Goal: Task Accomplishment & Management: Manage account settings

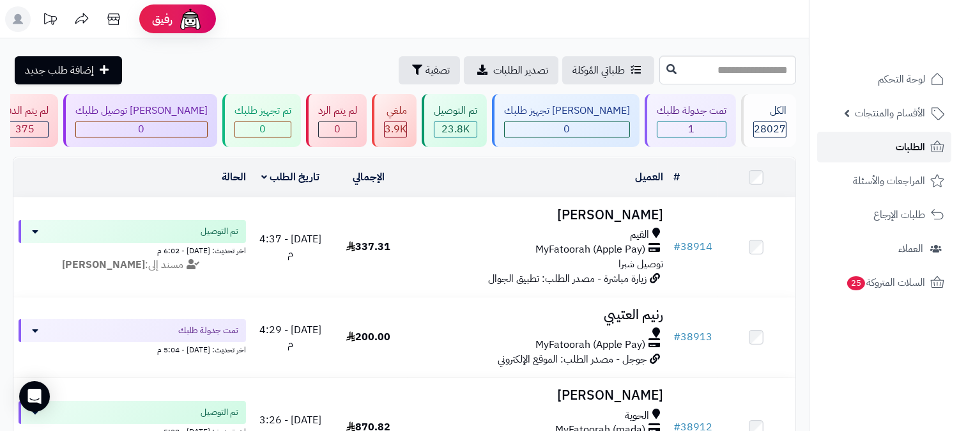
click at [923, 143] on span "الطلبات" at bounding box center [910, 147] width 29 height 18
click at [901, 146] on span "الطلبات" at bounding box center [910, 147] width 29 height 18
click at [924, 144] on span "الطلبات" at bounding box center [910, 147] width 29 height 18
click at [914, 151] on span "الطلبات" at bounding box center [910, 147] width 29 height 18
click at [909, 148] on span "الطلبات" at bounding box center [910, 147] width 29 height 18
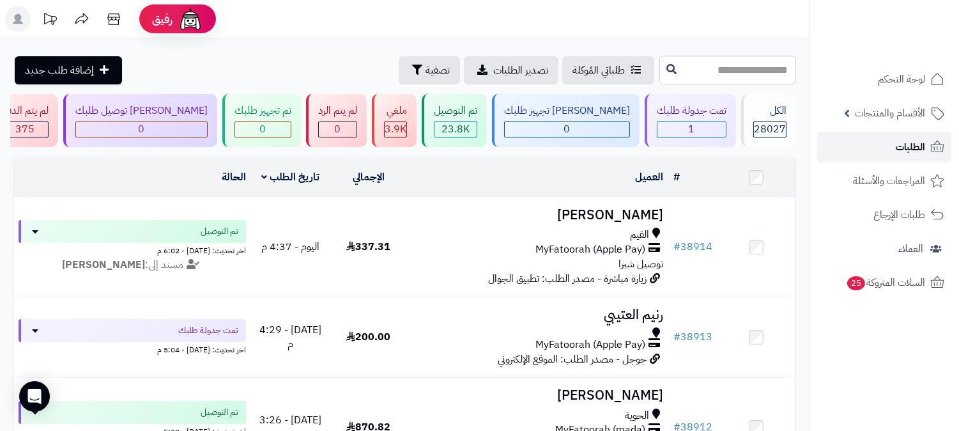
click at [868, 139] on link "الطلبات" at bounding box center [885, 147] width 134 height 31
click at [891, 145] on link "الطلبات" at bounding box center [885, 147] width 134 height 31
click at [922, 150] on span "الطلبات" at bounding box center [910, 147] width 29 height 18
click at [890, 145] on link "الطلبات" at bounding box center [885, 147] width 134 height 31
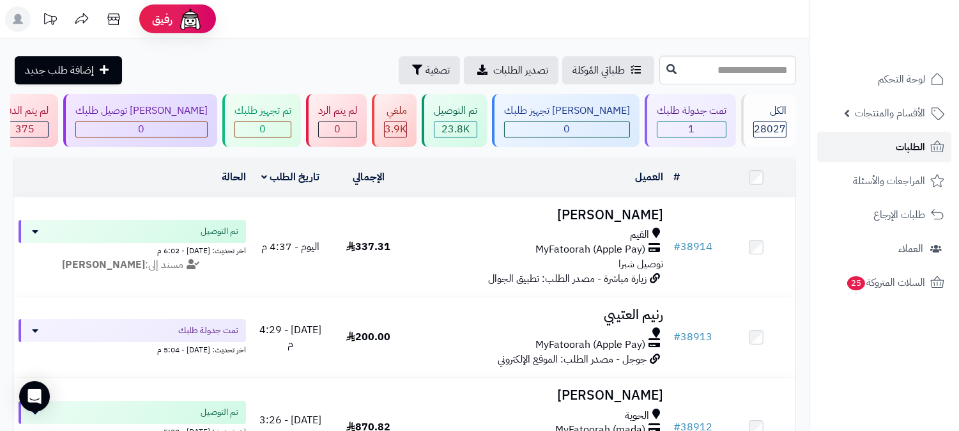
click at [905, 151] on span "الطلبات" at bounding box center [910, 147] width 29 height 18
click at [910, 150] on span "الطلبات" at bounding box center [910, 147] width 29 height 18
click at [915, 149] on span "الطلبات" at bounding box center [910, 147] width 29 height 18
click at [887, 139] on link "الطلبات" at bounding box center [885, 147] width 134 height 31
click at [904, 144] on span "الطلبات" at bounding box center [910, 147] width 29 height 18
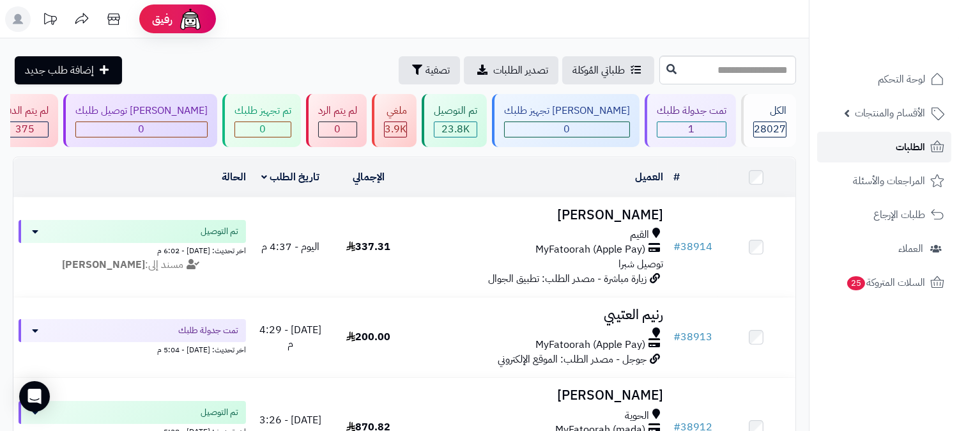
click at [902, 144] on span "الطلبات" at bounding box center [910, 147] width 29 height 18
click at [906, 145] on span "الطلبات" at bounding box center [910, 147] width 29 height 18
click at [910, 141] on span "الطلبات" at bounding box center [910, 147] width 29 height 18
click at [929, 143] on link "الطلبات" at bounding box center [885, 147] width 134 height 31
click at [703, 113] on div "تمت جدولة طلبك" at bounding box center [692, 111] width 70 height 15
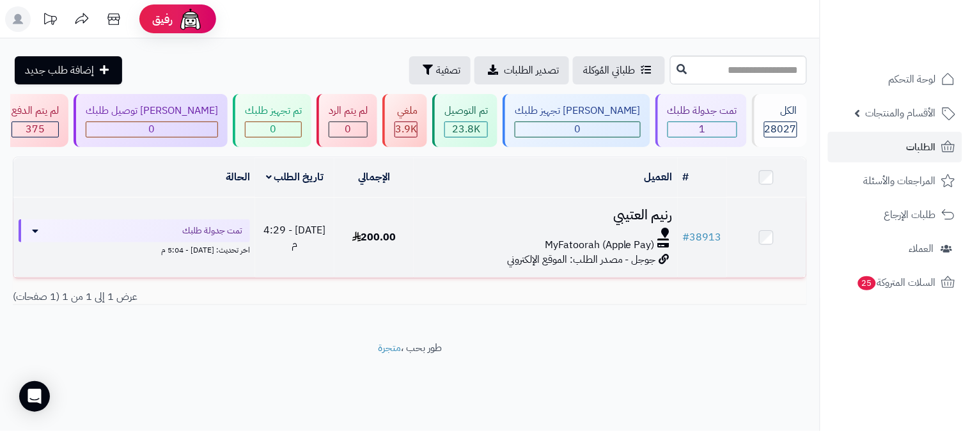
click at [628, 214] on h3 "رنيم العتيبي" at bounding box center [546, 215] width 254 height 15
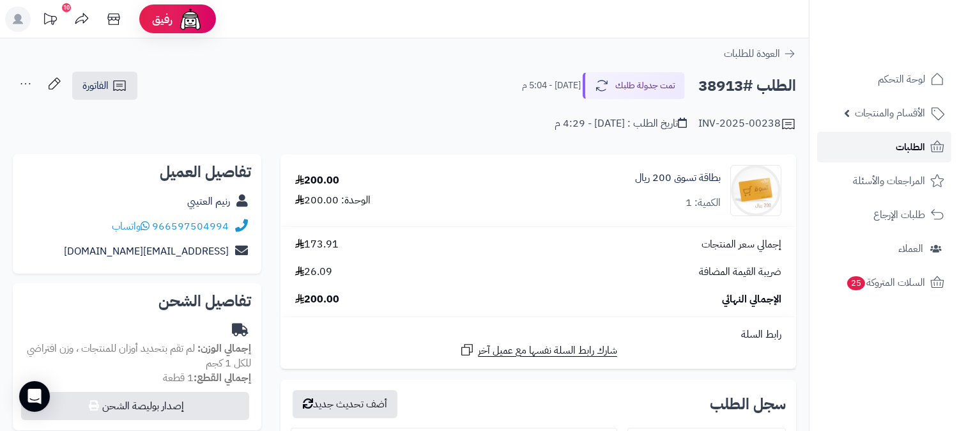
click at [892, 143] on link "الطلبات" at bounding box center [885, 147] width 134 height 31
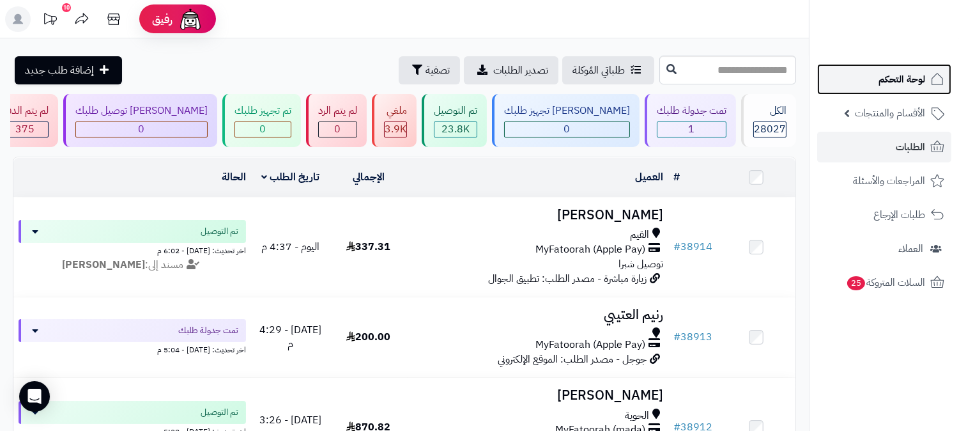
click at [912, 83] on span "لوحة التحكم" at bounding box center [902, 79] width 47 height 18
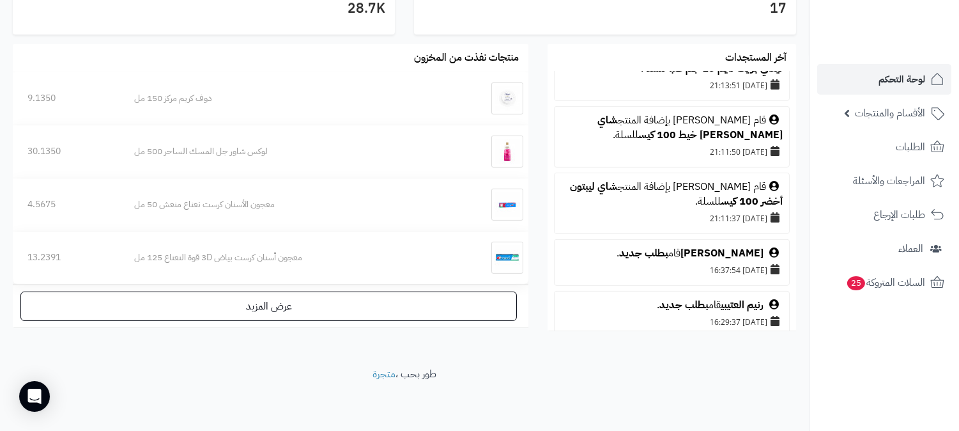
scroll to position [769, 0]
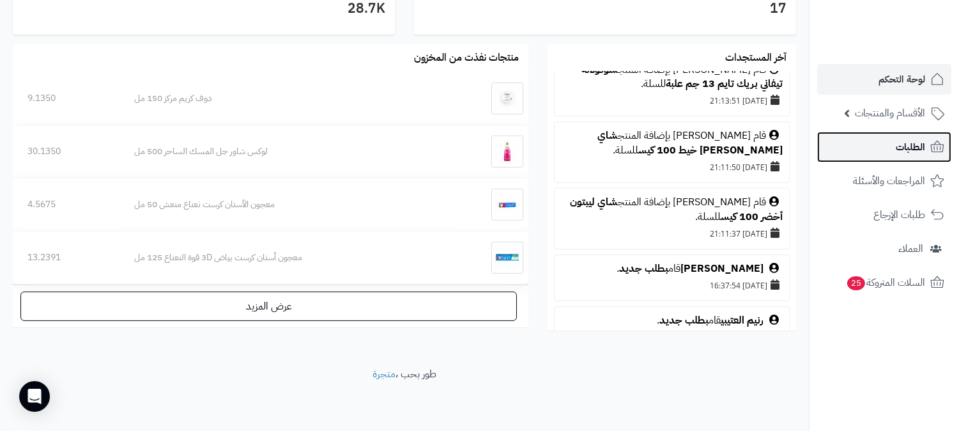
click at [892, 144] on link "الطلبات" at bounding box center [885, 147] width 134 height 31
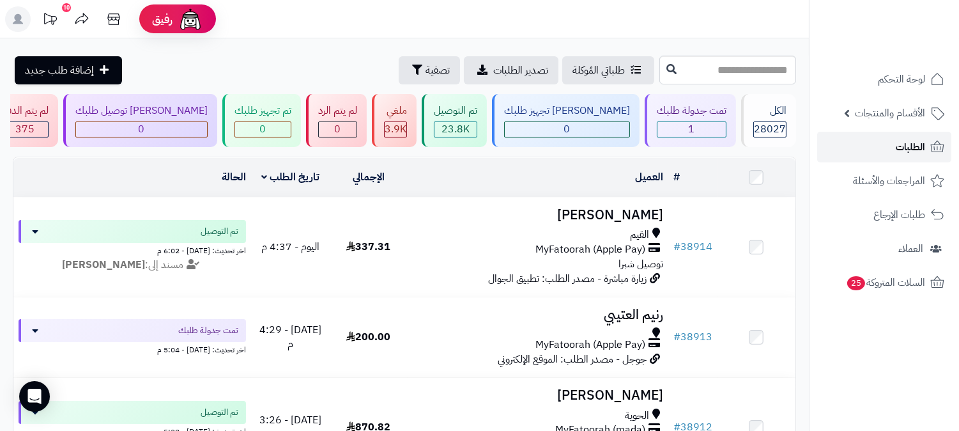
click at [900, 143] on span "الطلبات" at bounding box center [910, 147] width 29 height 18
click at [897, 143] on span "الطلبات" at bounding box center [910, 147] width 29 height 18
click at [880, 146] on link "الطلبات" at bounding box center [885, 147] width 134 height 31
click at [922, 134] on link "الطلبات" at bounding box center [885, 147] width 134 height 31
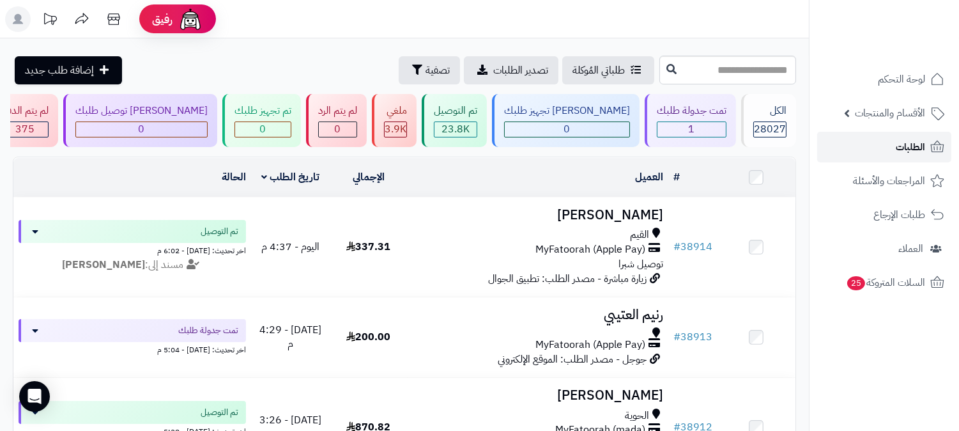
click at [924, 157] on link "الطلبات" at bounding box center [885, 147] width 134 height 31
click at [924, 156] on link "الطلبات" at bounding box center [885, 147] width 134 height 31
click at [919, 139] on span "الطلبات" at bounding box center [910, 147] width 29 height 18
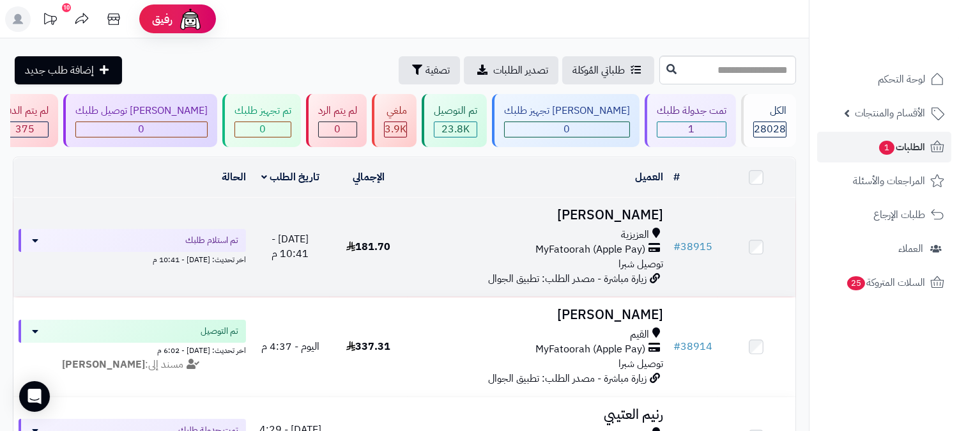
click at [642, 208] on h3 "[PERSON_NAME]" at bounding box center [538, 215] width 251 height 15
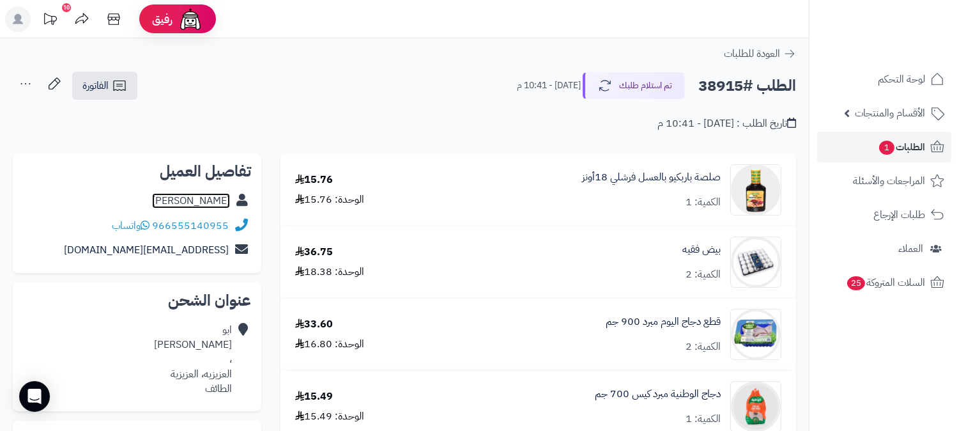
click at [197, 201] on link "ابو عبدالله" at bounding box center [191, 200] width 78 height 15
click at [718, 87] on h2 "الطلب #38915" at bounding box center [748, 86] width 98 height 26
copy h2 "38915"
click at [894, 144] on span "الطلبات 1" at bounding box center [901, 147] width 47 height 18
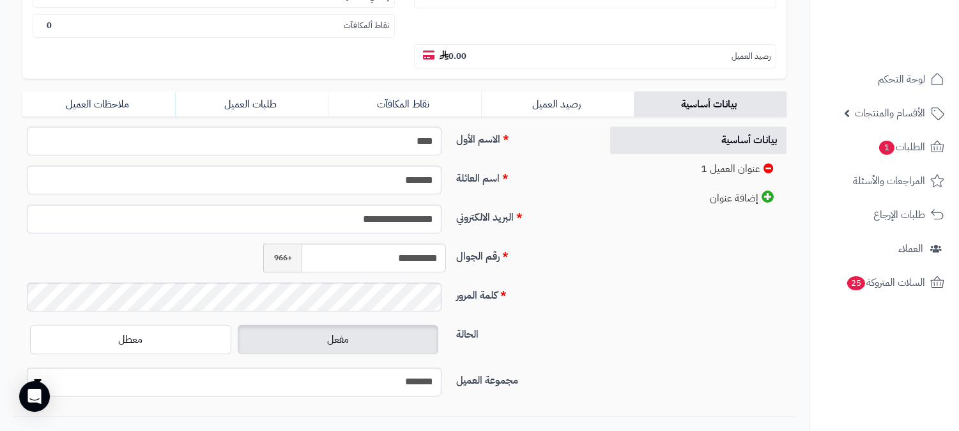
scroll to position [284, 0]
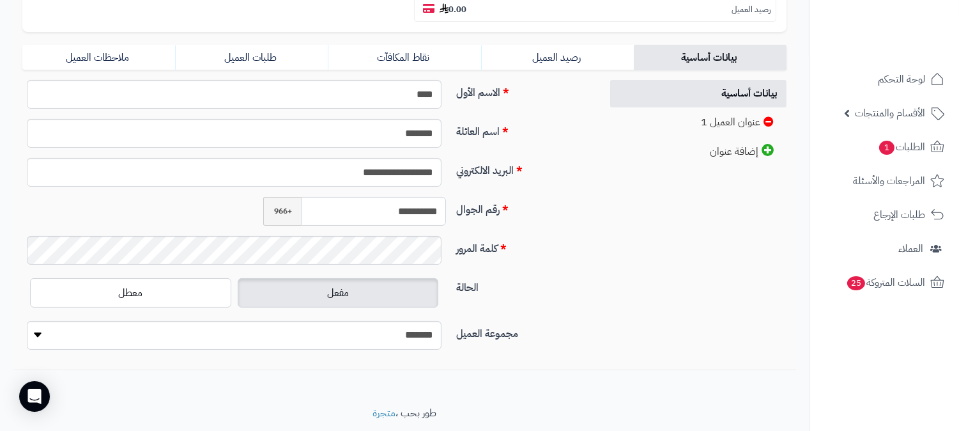
drag, startPoint x: 382, startPoint y: 183, endPoint x: 438, endPoint y: 180, distance: 56.4
click at [438, 197] on input "**********" at bounding box center [374, 211] width 144 height 29
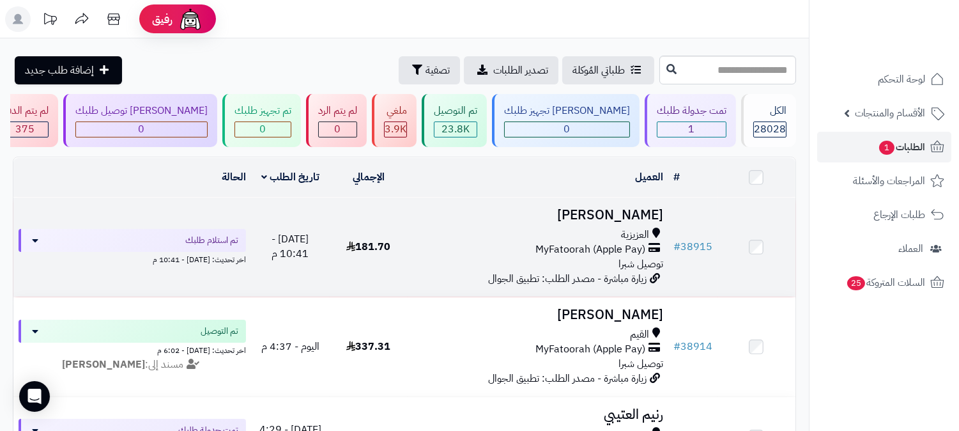
click at [640, 213] on h3 "[PERSON_NAME]" at bounding box center [538, 215] width 251 height 15
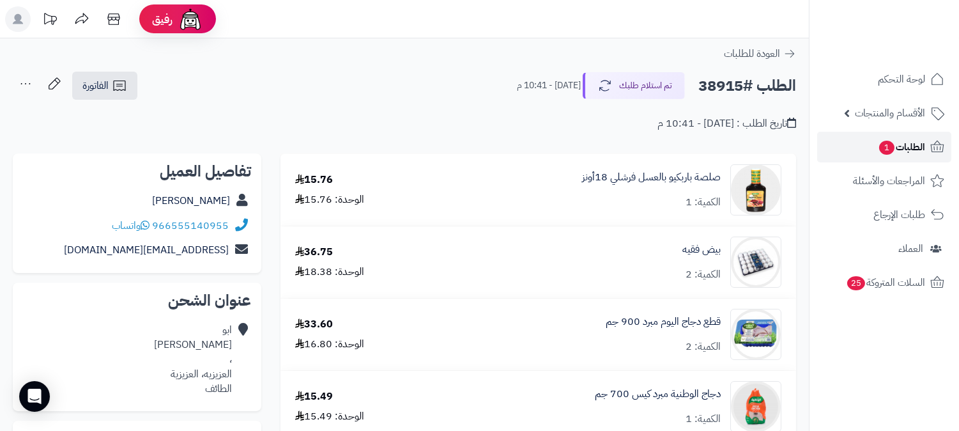
click at [911, 143] on span "الطلبات 1" at bounding box center [901, 147] width 47 height 18
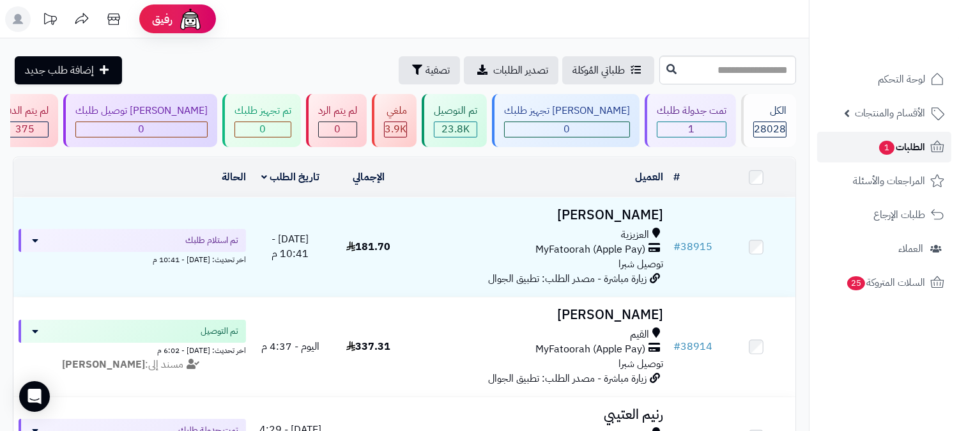
click at [921, 139] on span "الطلبات 1" at bounding box center [901, 147] width 47 height 18
click at [922, 147] on span "الطلبات 1" at bounding box center [901, 147] width 47 height 18
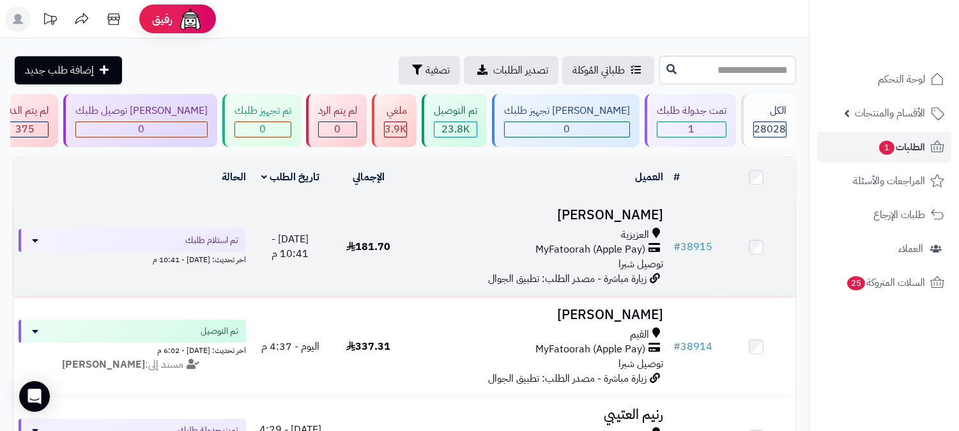
click at [638, 211] on h3 "ابو عبدالله" at bounding box center [538, 215] width 251 height 15
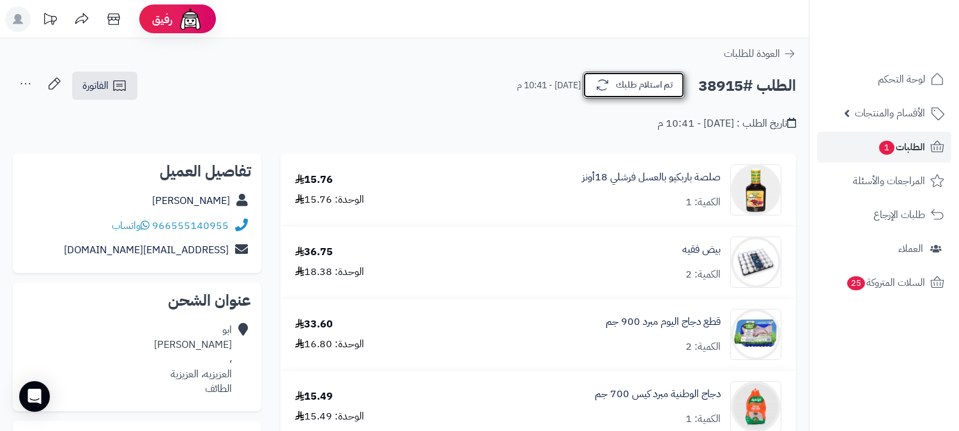
click at [672, 84] on button "تم استلام طلبك" at bounding box center [634, 85] width 102 height 27
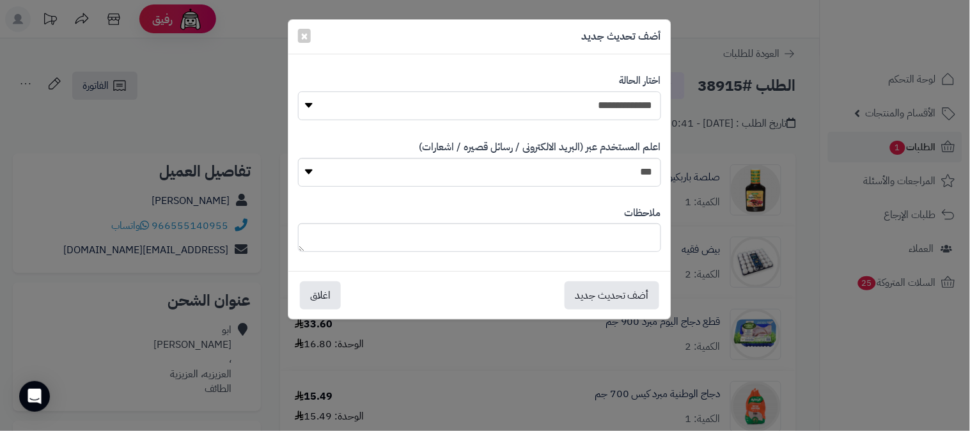
click at [630, 107] on select "**********" at bounding box center [479, 105] width 363 height 29
select select "*"
click at [298, 91] on select "**********" at bounding box center [479, 105] width 363 height 29
click at [634, 294] on button "أضف تحديث جديد" at bounding box center [611, 295] width 95 height 28
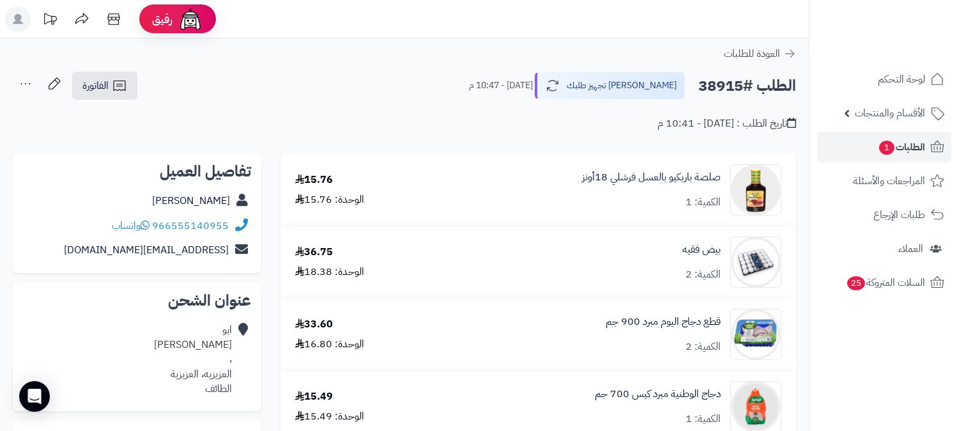
click at [21, 83] on icon at bounding box center [26, 84] width 26 height 26
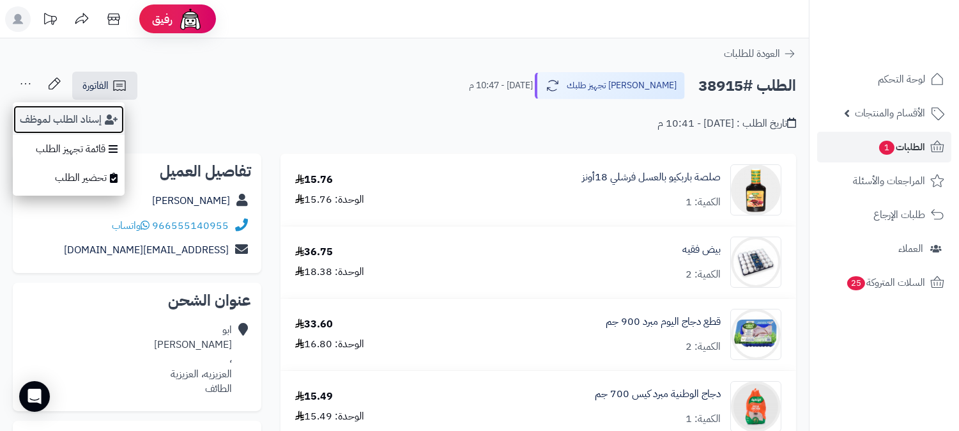
click at [54, 112] on button "إسناد الطلب لموظف" at bounding box center [69, 119] width 112 height 29
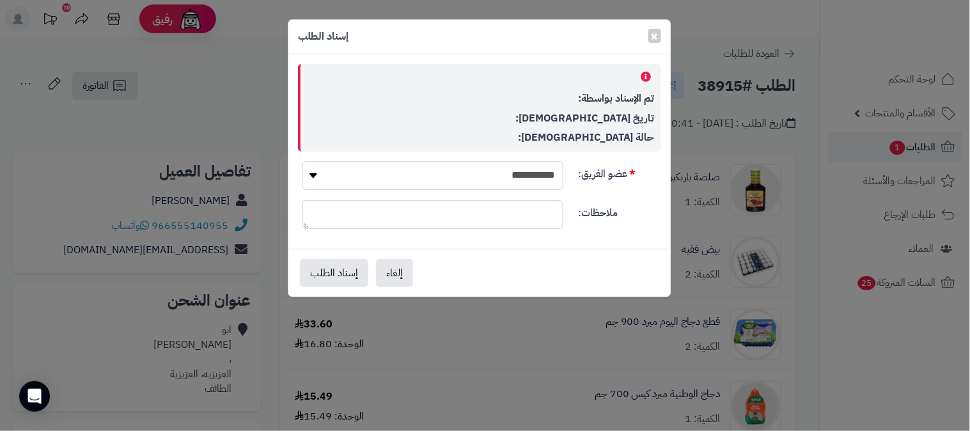
click at [464, 175] on select "**********" at bounding box center [432, 175] width 261 height 29
select select "**"
click at [302, 161] on select "**********" at bounding box center [432, 175] width 261 height 29
click at [330, 267] on button "إسناد الطلب" at bounding box center [334, 272] width 68 height 28
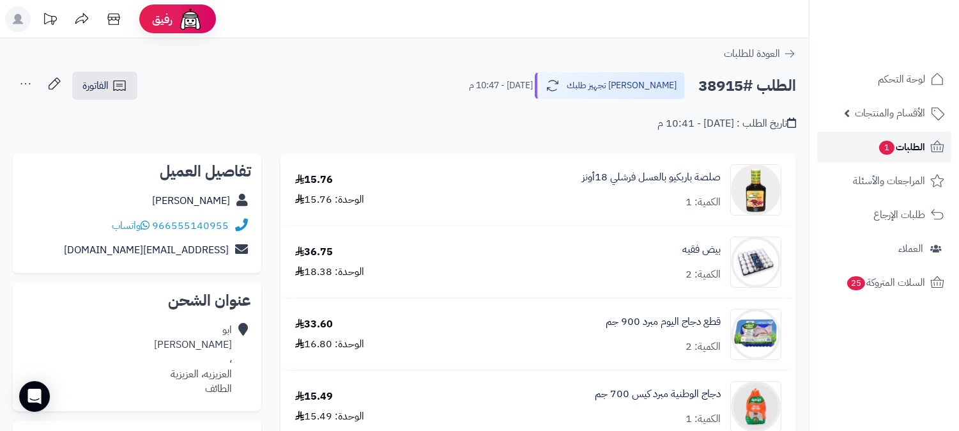
click at [921, 141] on span "الطلبات 1" at bounding box center [901, 147] width 47 height 18
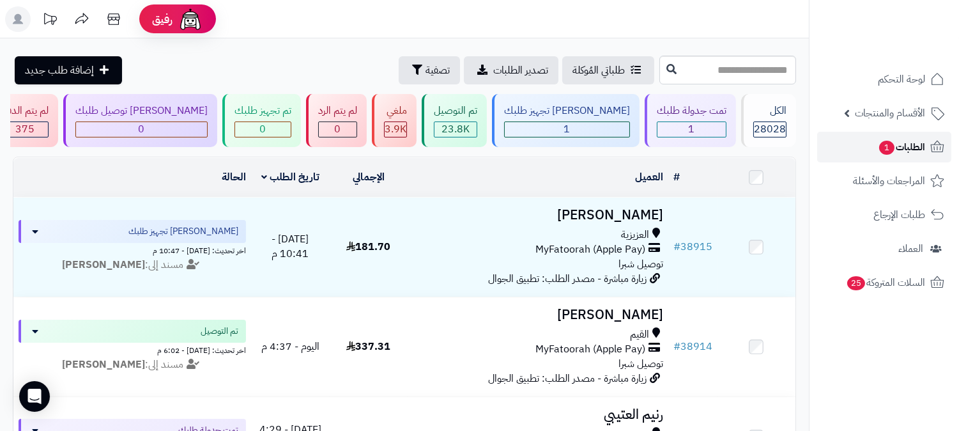
click at [890, 155] on span "الطلبات 1" at bounding box center [901, 147] width 47 height 18
click at [915, 135] on link "الطلبات 1" at bounding box center [885, 147] width 134 height 31
click at [920, 147] on span "الطلبات 1" at bounding box center [901, 147] width 47 height 18
click at [920, 147] on span "الطلبات" at bounding box center [910, 147] width 29 height 18
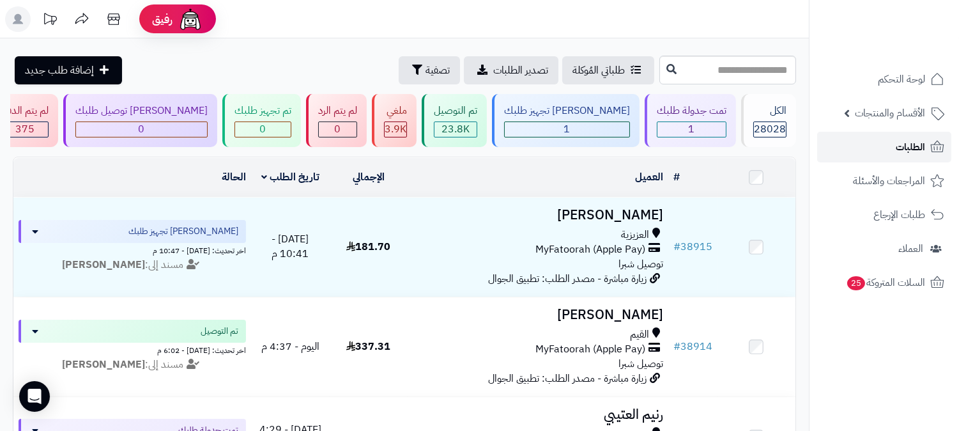
click at [888, 144] on link "الطلبات" at bounding box center [885, 147] width 134 height 31
click at [918, 143] on span "الطلبات" at bounding box center [910, 147] width 29 height 18
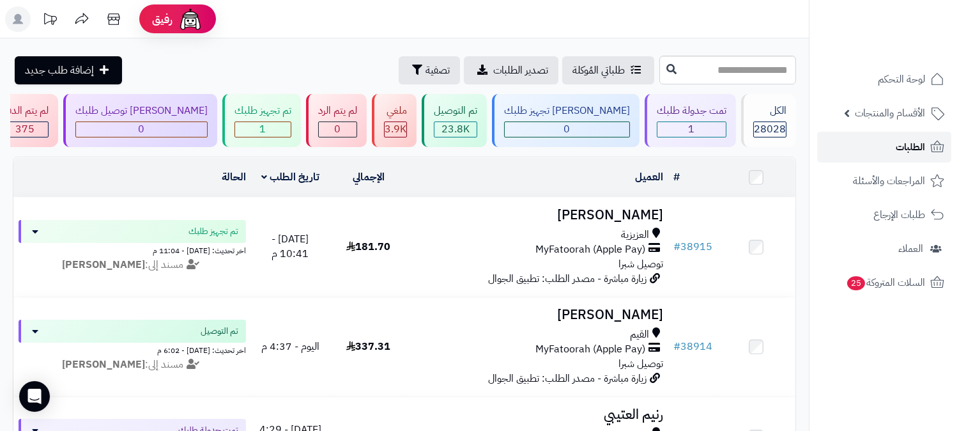
click at [891, 141] on link "الطلبات" at bounding box center [885, 147] width 134 height 31
click at [902, 150] on span "الطلبات" at bounding box center [910, 147] width 29 height 18
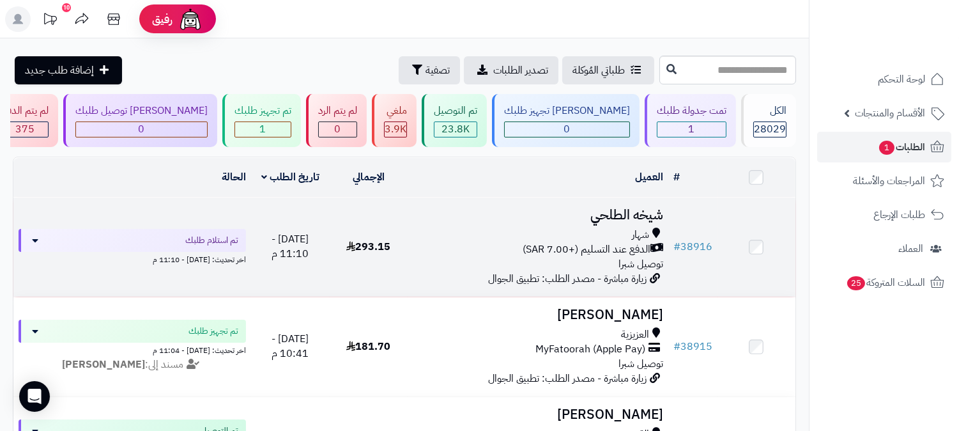
click at [614, 215] on h3 "شيخه الطلحي" at bounding box center [538, 215] width 251 height 15
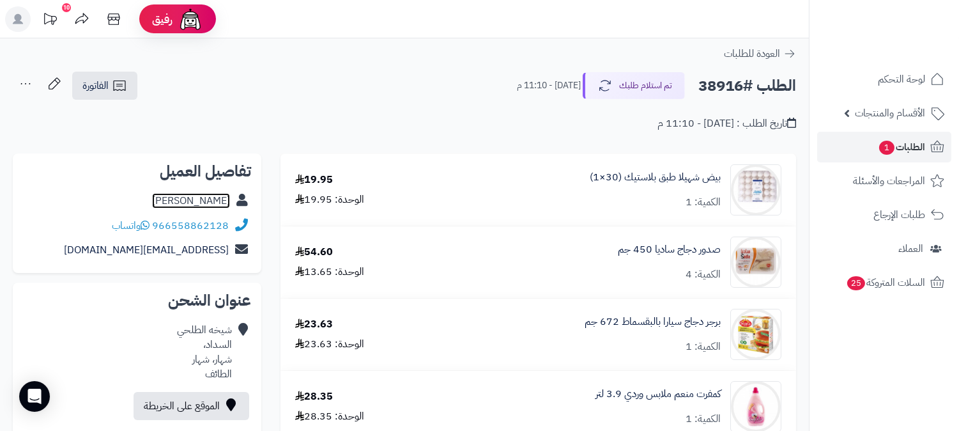
click at [212, 196] on link "شيخه الطلحي" at bounding box center [191, 200] width 78 height 15
click at [721, 88] on h2 "الطلب #38916" at bounding box center [748, 86] width 98 height 26
click at [725, 84] on h2 "الطلب #38916" at bounding box center [748, 86] width 98 height 26
copy h2 "38916"
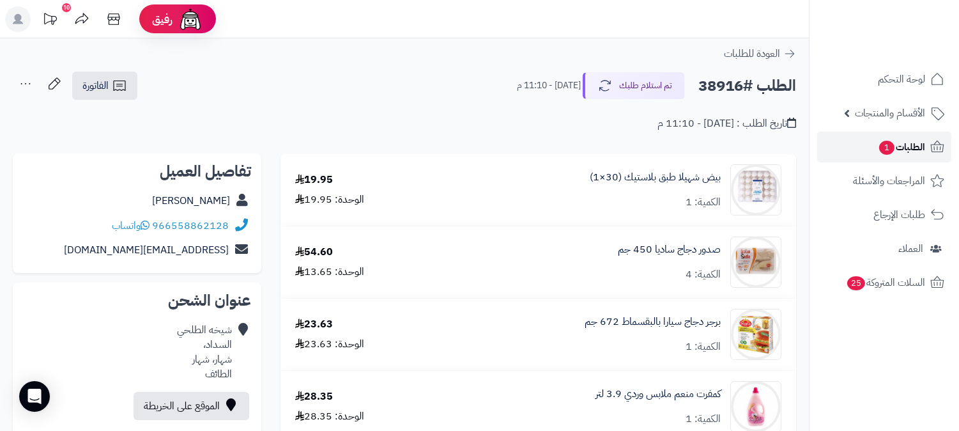
click at [908, 144] on span "الطلبات 1" at bounding box center [901, 147] width 47 height 18
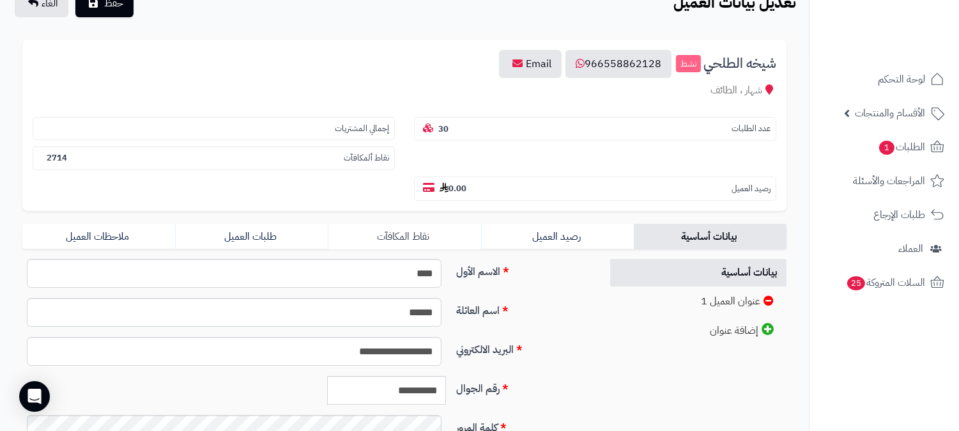
scroll to position [213, 0]
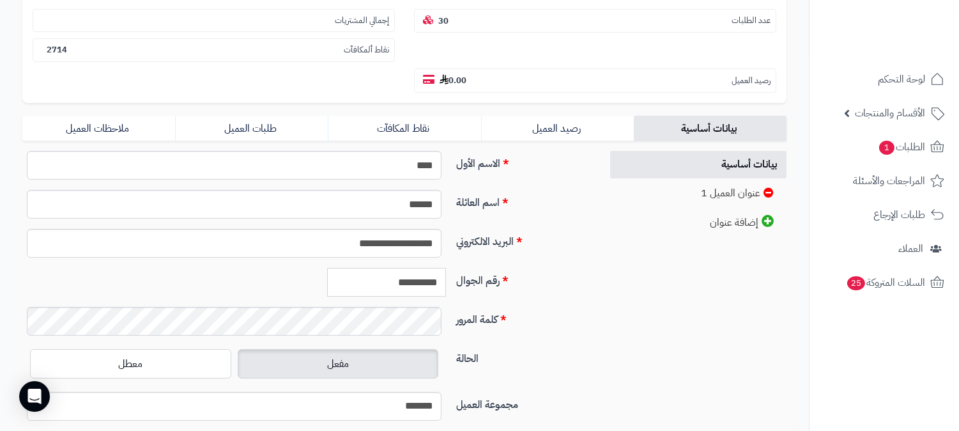
drag, startPoint x: 382, startPoint y: 247, endPoint x: 438, endPoint y: 247, distance: 56.2
click at [438, 268] on input "**********" at bounding box center [386, 282] width 119 height 29
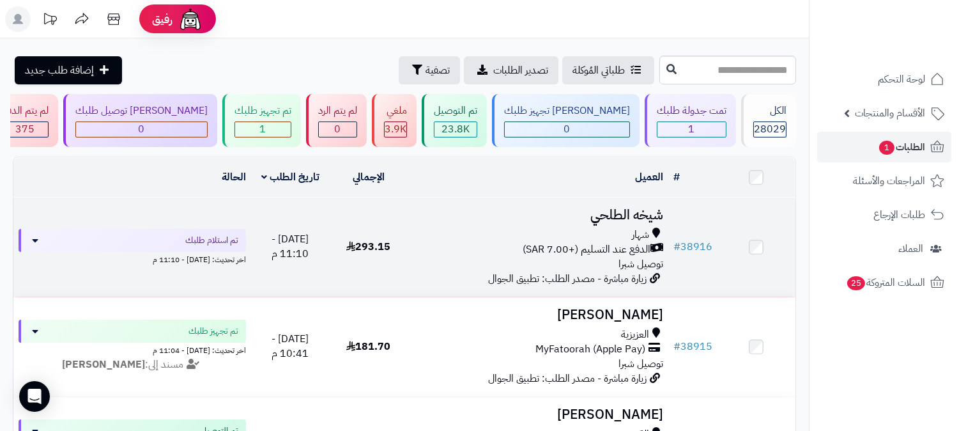
click at [626, 212] on h3 "شيخه الطلحي" at bounding box center [538, 215] width 251 height 15
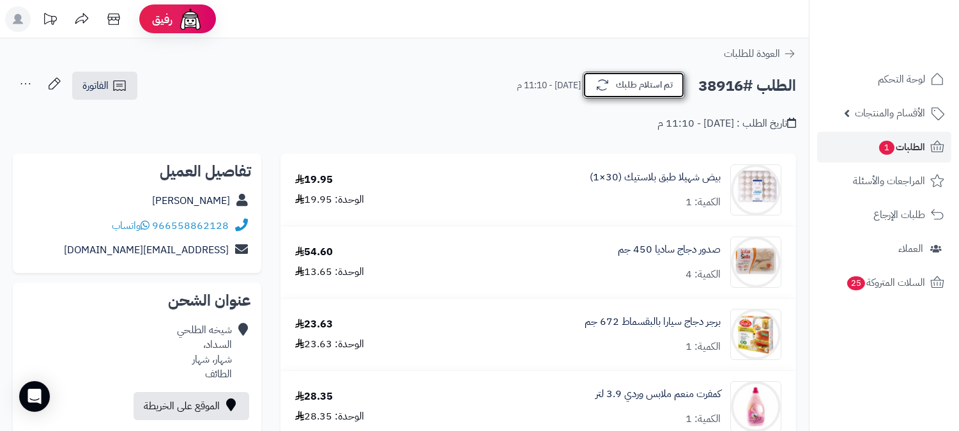
click at [646, 89] on button "تم استلام طلبك" at bounding box center [634, 85] width 102 height 27
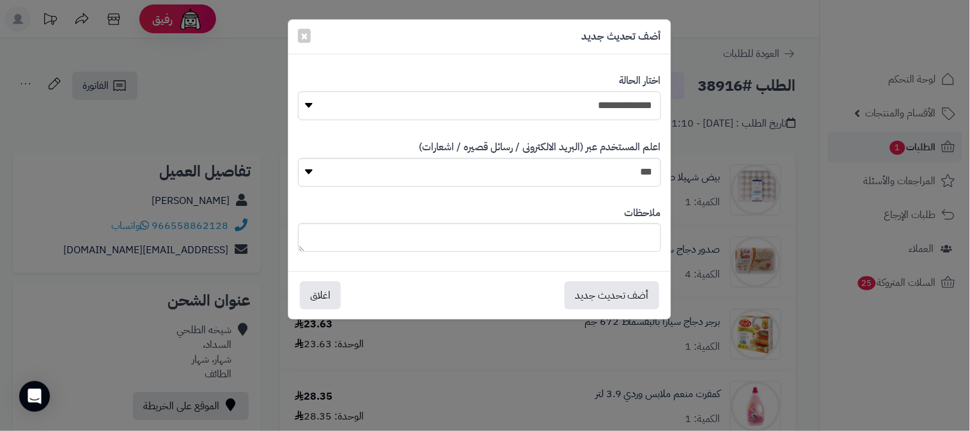
click at [640, 103] on select "**********" at bounding box center [479, 105] width 363 height 29
select select "*"
click at [298, 91] on select "**********" at bounding box center [479, 105] width 363 height 29
click at [624, 237] on textarea at bounding box center [479, 237] width 363 height 29
type textarea "**********"
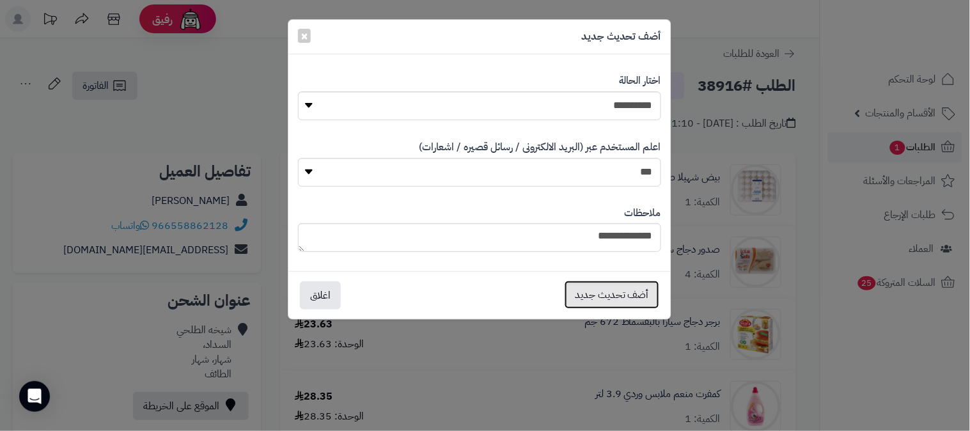
click at [642, 286] on button "أضف تحديث جديد" at bounding box center [611, 295] width 95 height 28
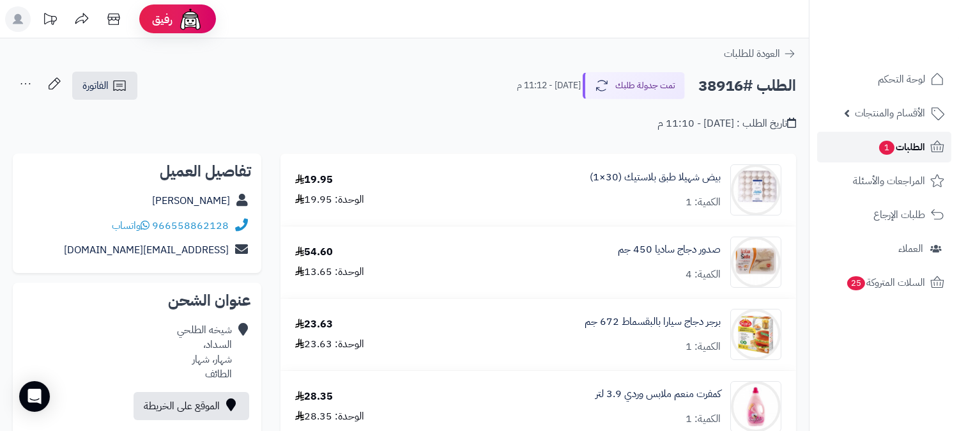
click at [917, 150] on span "الطلبات 1" at bounding box center [901, 147] width 47 height 18
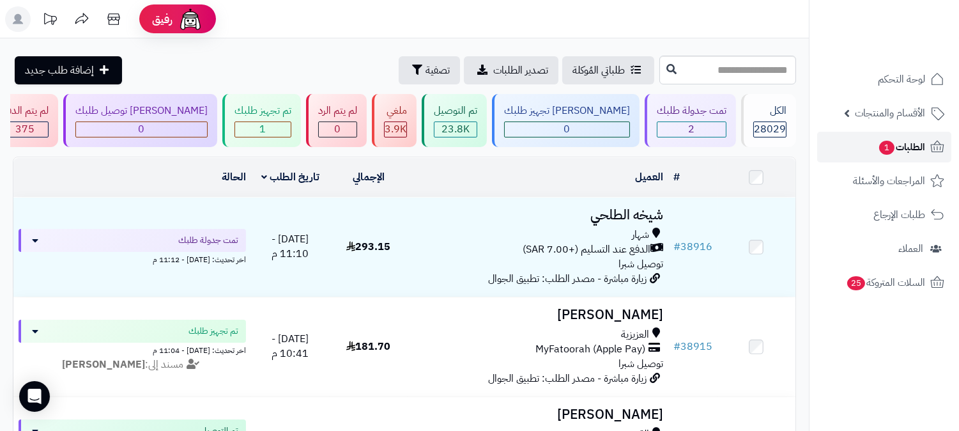
click at [927, 145] on link "الطلبات 1" at bounding box center [885, 147] width 134 height 31
click at [903, 141] on span "الطلبات 1" at bounding box center [901, 147] width 47 height 18
click at [931, 143] on icon at bounding box center [937, 146] width 15 height 15
click at [927, 143] on link "الطلبات 1" at bounding box center [885, 147] width 134 height 31
click at [896, 149] on span "الطلبات 1" at bounding box center [901, 147] width 47 height 18
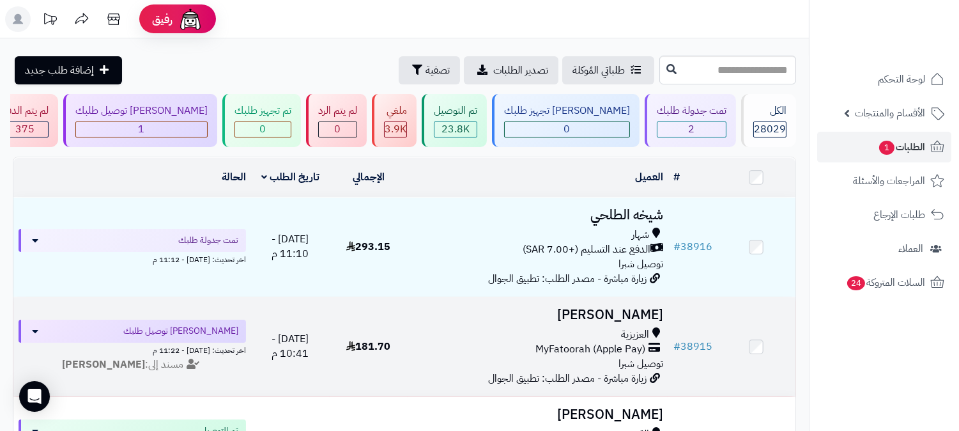
click at [626, 317] on h3 "ابو عبدالله" at bounding box center [538, 314] width 251 height 15
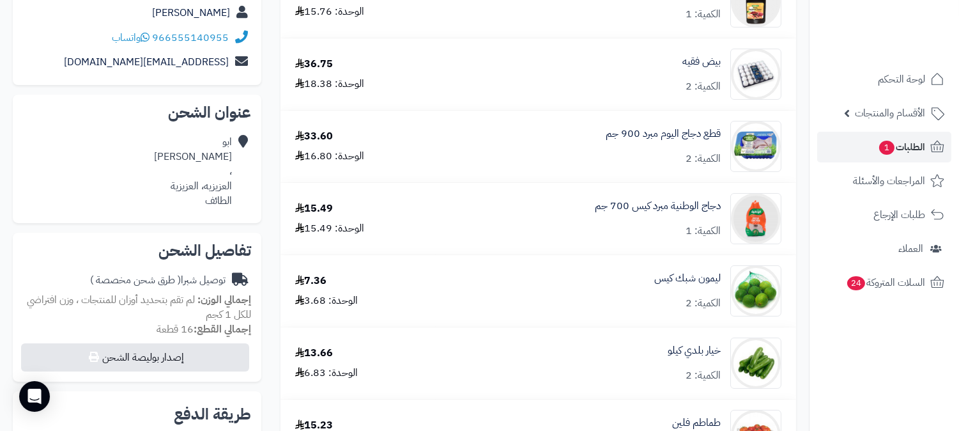
scroll to position [213, 0]
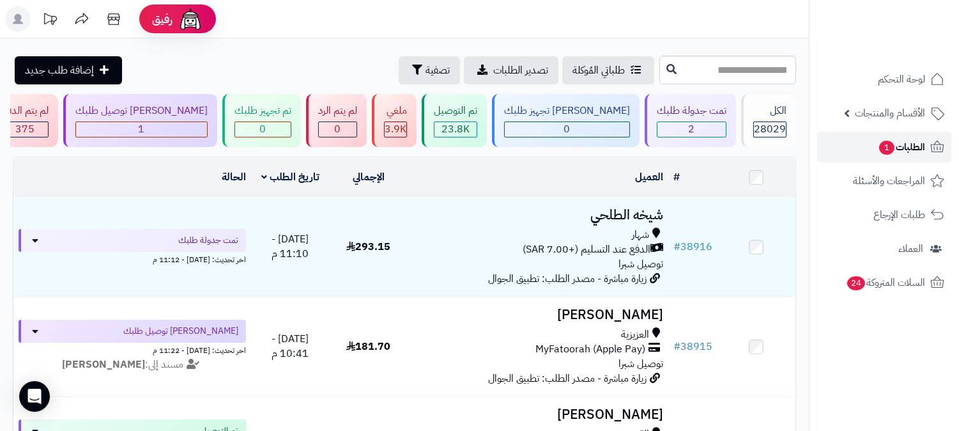
click at [913, 152] on span "الطلبات 1" at bounding box center [901, 147] width 47 height 18
click at [915, 143] on span "الطلبات 1" at bounding box center [901, 147] width 47 height 18
click at [914, 145] on span "الطلبات 1" at bounding box center [901, 147] width 47 height 18
click at [921, 152] on span "الطلبات 1" at bounding box center [901, 147] width 47 height 18
click at [903, 141] on span "الطلبات 1" at bounding box center [901, 147] width 47 height 18
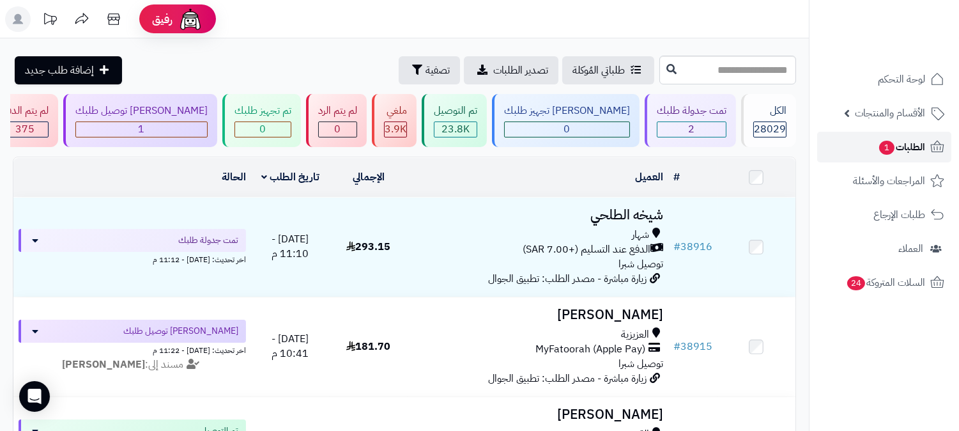
click at [900, 143] on span "الطلبات 1" at bounding box center [901, 147] width 47 height 18
click at [919, 148] on span "الطلبات 1" at bounding box center [901, 147] width 47 height 18
click at [900, 139] on span "الطلبات 1" at bounding box center [901, 147] width 47 height 18
click at [20, 17] on icon at bounding box center [18, 19] width 10 height 10
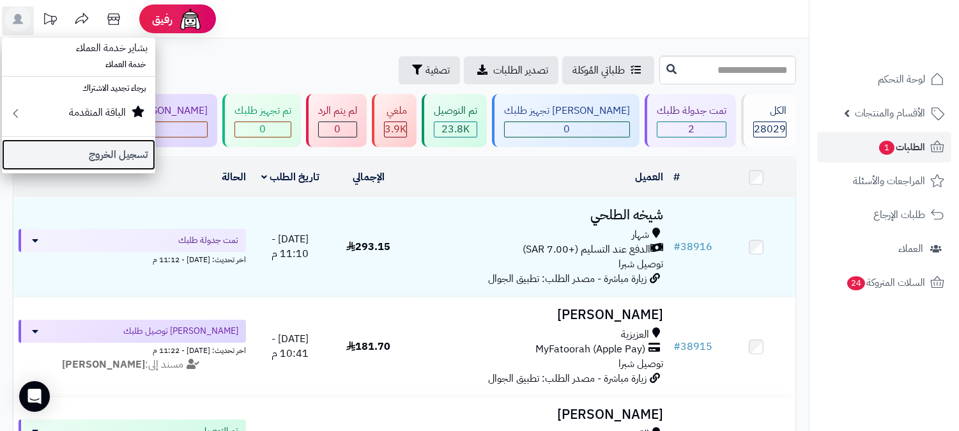
click at [92, 157] on link "تسجيل الخروج" at bounding box center [78, 154] width 153 height 31
